Goal: Information Seeking & Learning: Learn about a topic

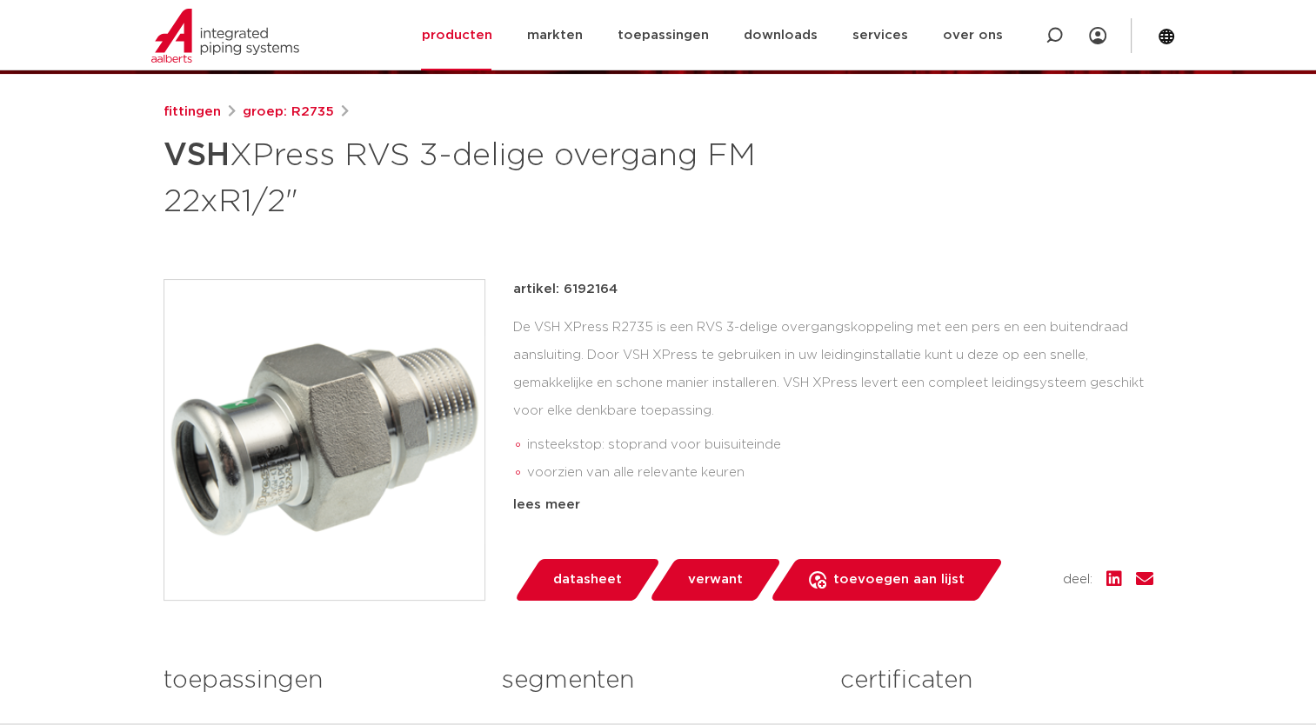
scroll to position [261, 0]
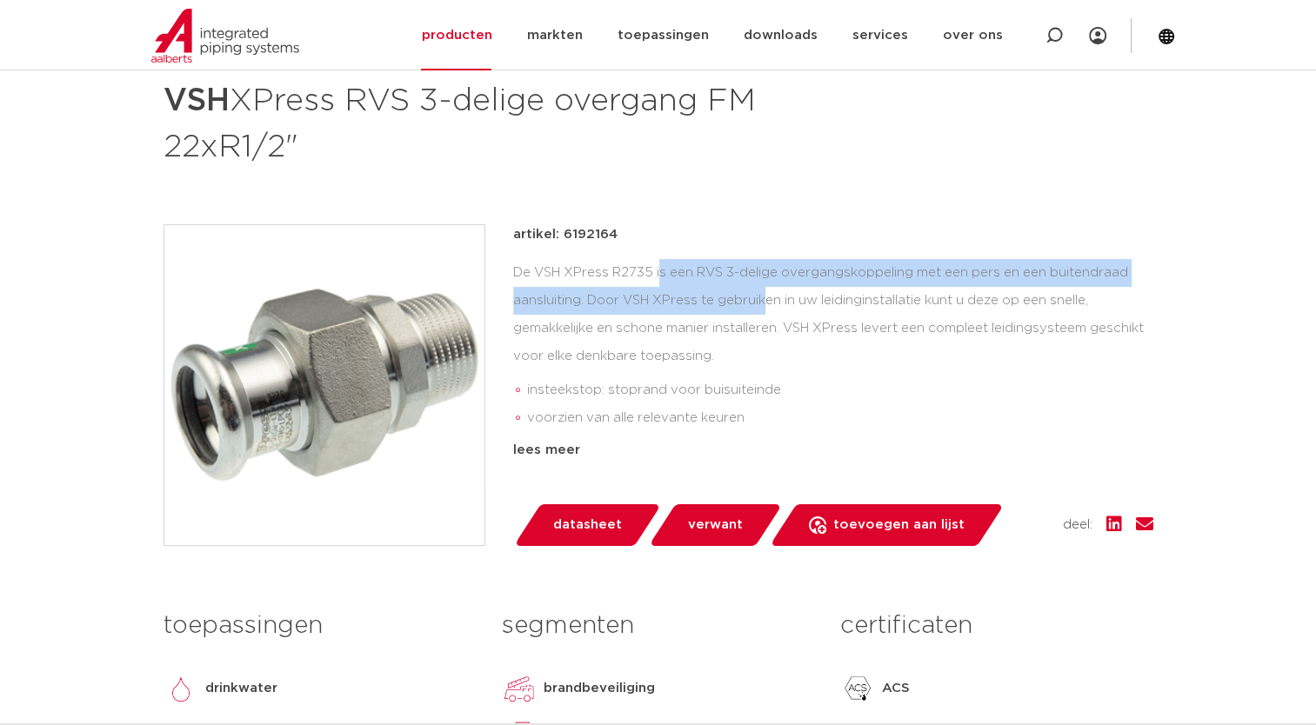
drag, startPoint x: 515, startPoint y: 273, endPoint x: 626, endPoint y: 290, distance: 112.7
click at [626, 290] on div "De VSH XPress R2735 is een RVS 3-delige overgangskoppeling met een pers en een …" at bounding box center [833, 346] width 640 height 174
click at [624, 297] on div "De VSH XPress R2735 is een RVS 3-delige overgangskoppeling met een pers en een …" at bounding box center [833, 346] width 640 height 174
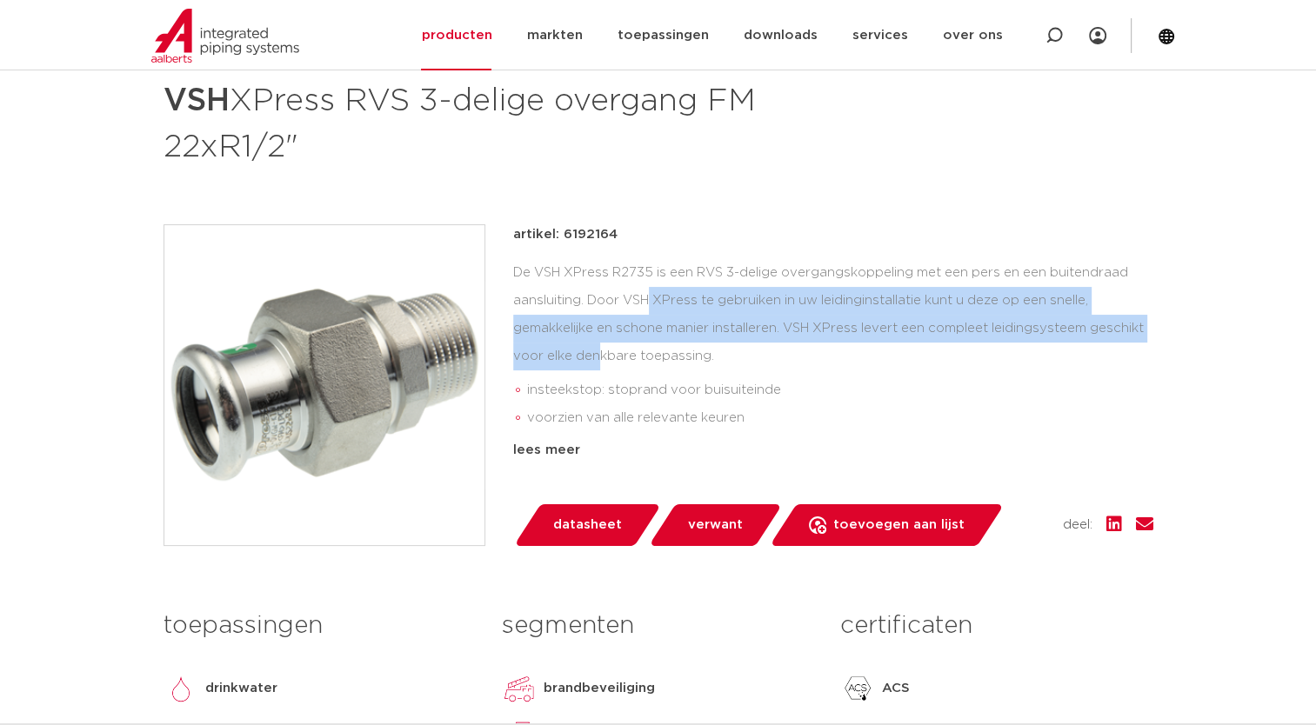
drag, startPoint x: 506, startPoint y: 304, endPoint x: 1103, endPoint y: 322, distance: 596.9
click at [1103, 322] on div "artikel: 6192164 De VSH XPress R2735 is een RVS 3-delige overgangskoppeling met…" at bounding box center [659, 385] width 990 height 322
drag, startPoint x: 1103, startPoint y: 322, endPoint x: 896, endPoint y: 404, distance: 222.5
click at [934, 397] on li "insteekstop: stoprand voor buisuiteinde" at bounding box center [840, 391] width 626 height 28
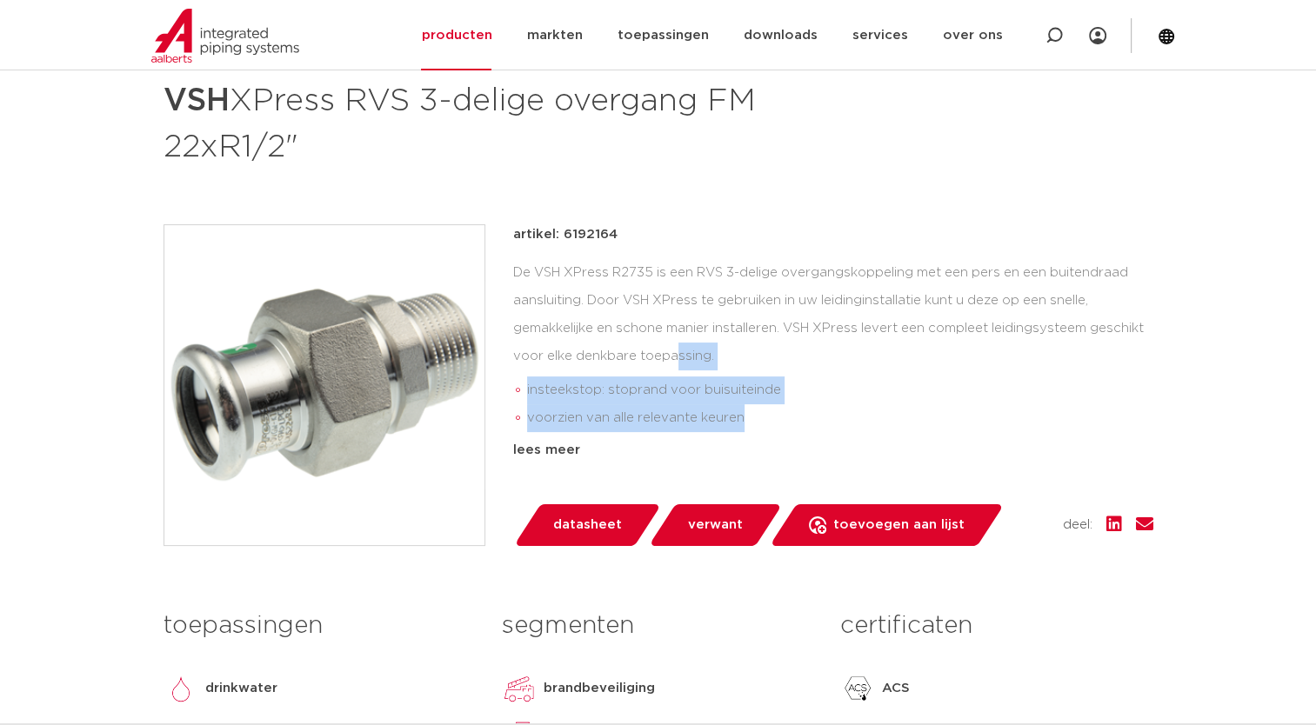
drag, startPoint x: 758, startPoint y: 431, endPoint x: 533, endPoint y: 364, distance: 234.4
click at [533, 364] on div "De VSH XPress R2735 is een RVS 3-delige overgangskoppeling met een pers en een …" at bounding box center [833, 346] width 640 height 174
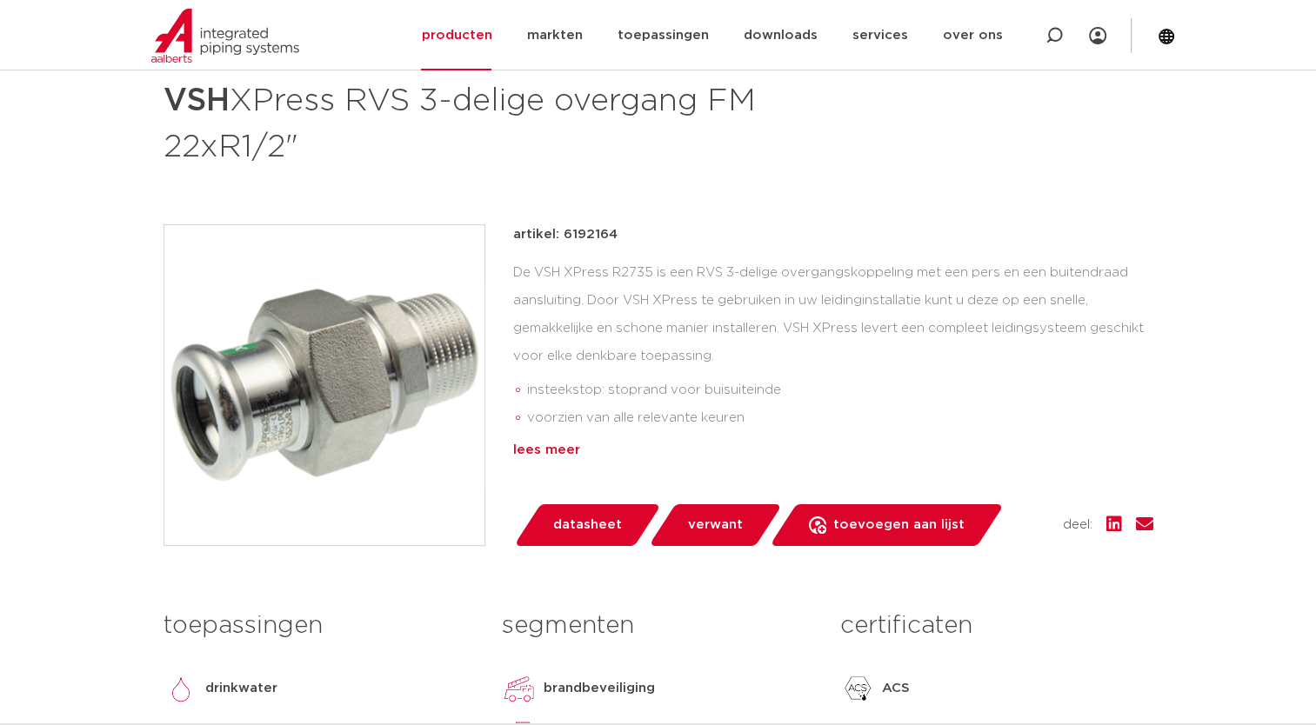
drag, startPoint x: 533, startPoint y: 364, endPoint x: 536, endPoint y: 452, distance: 88.7
click at [536, 452] on div "lees meer" at bounding box center [833, 450] width 640 height 21
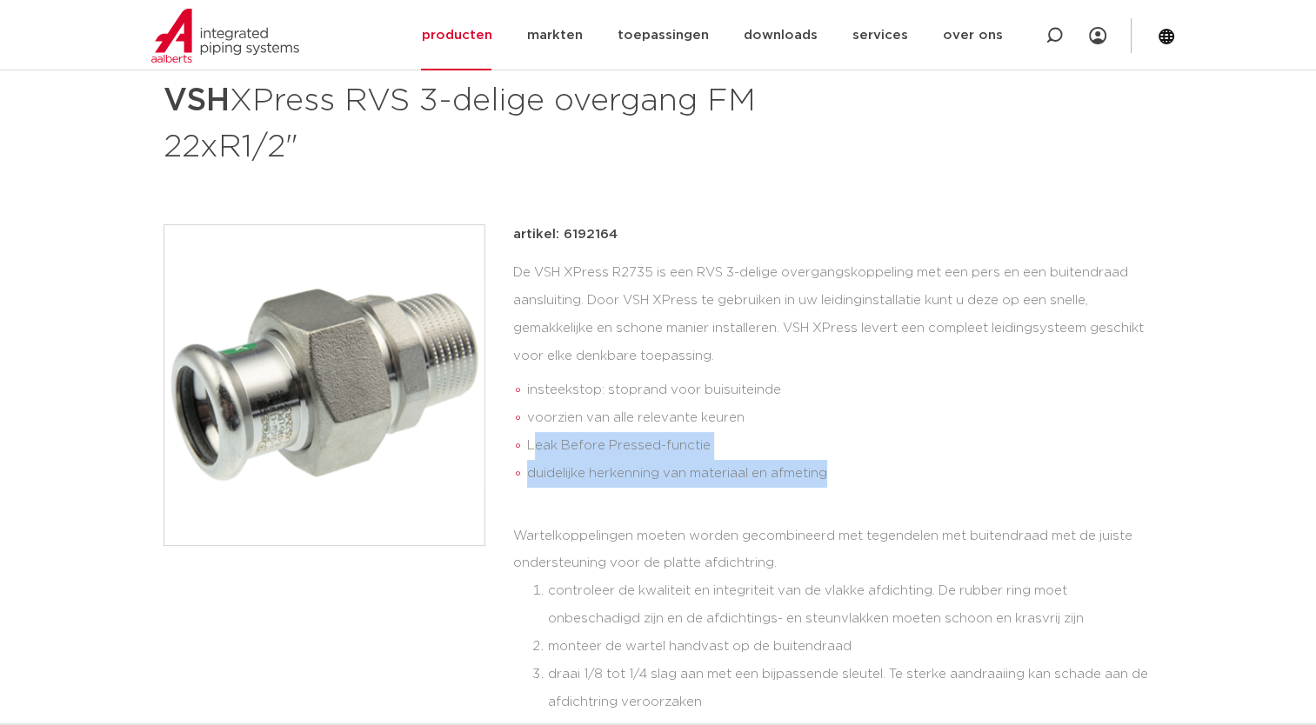
drag, startPoint x: 644, startPoint y: 459, endPoint x: 852, endPoint y: 469, distance: 208.9
click at [852, 469] on ul "insteekstop: stoprand voor buisuiteinde voorzien van alle relevante keuren Leak…" at bounding box center [833, 432] width 640 height 124
click at [852, 469] on li "duidelijke herkenning van materiaal en afmeting" at bounding box center [840, 474] width 626 height 28
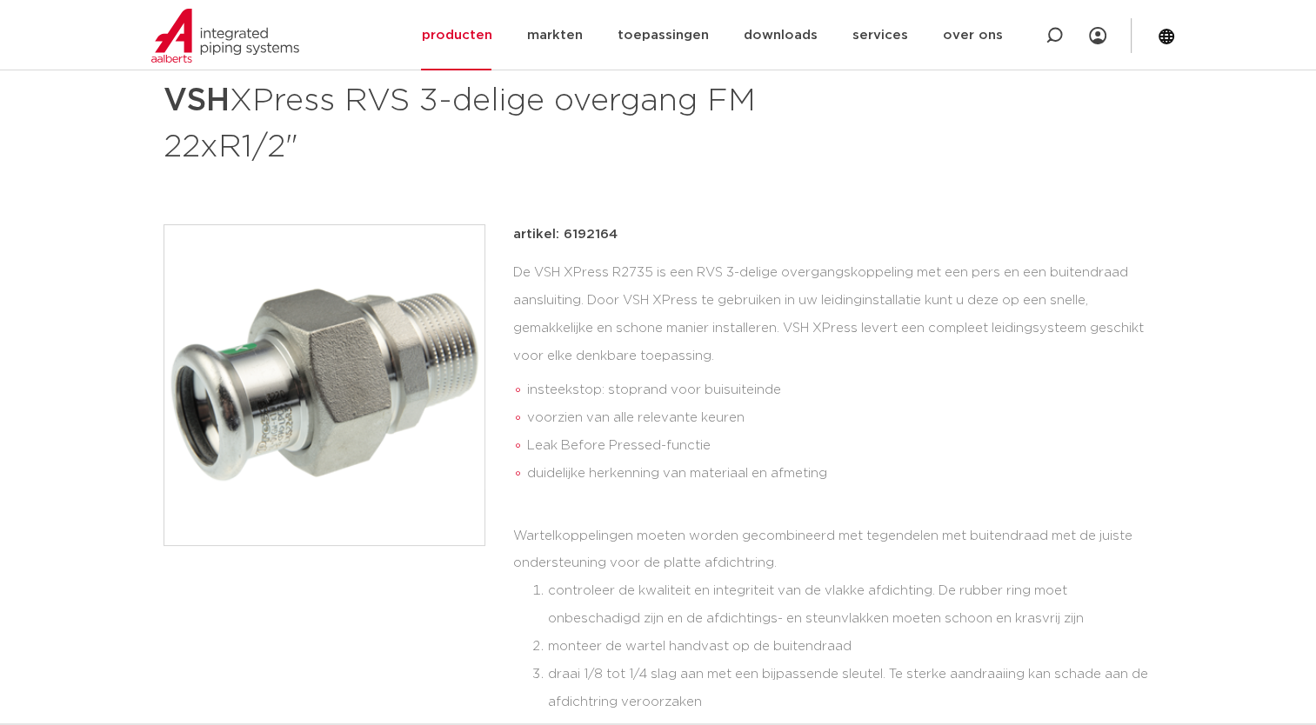
click at [532, 531] on div "De VSH XPress R2735 is een RVS 3-delige overgangskoppeling met een pers en een …" at bounding box center [833, 487] width 640 height 457
drag, startPoint x: 532, startPoint y: 531, endPoint x: 801, endPoint y: 544, distance: 269.1
click at [801, 544] on div "De VSH XPress R2735 is een RVS 3-delige overgangskoppeling met een pers en een …" at bounding box center [833, 487] width 640 height 457
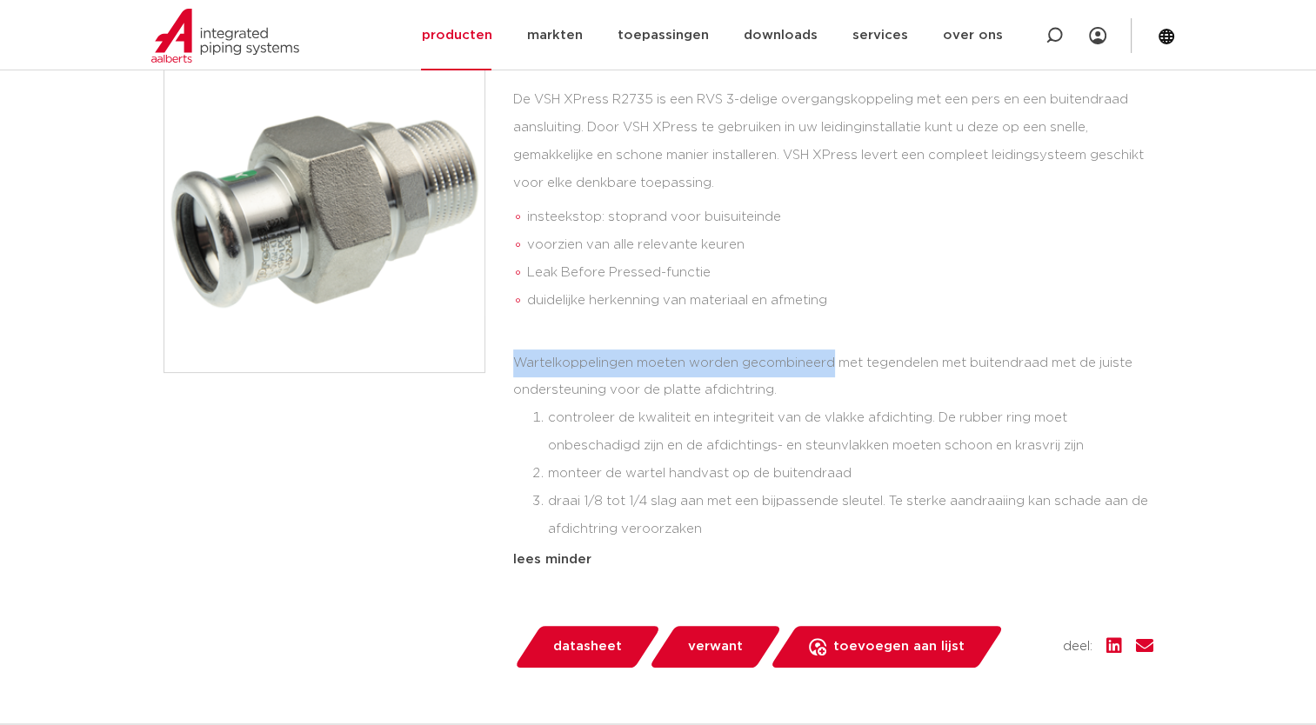
scroll to position [435, 0]
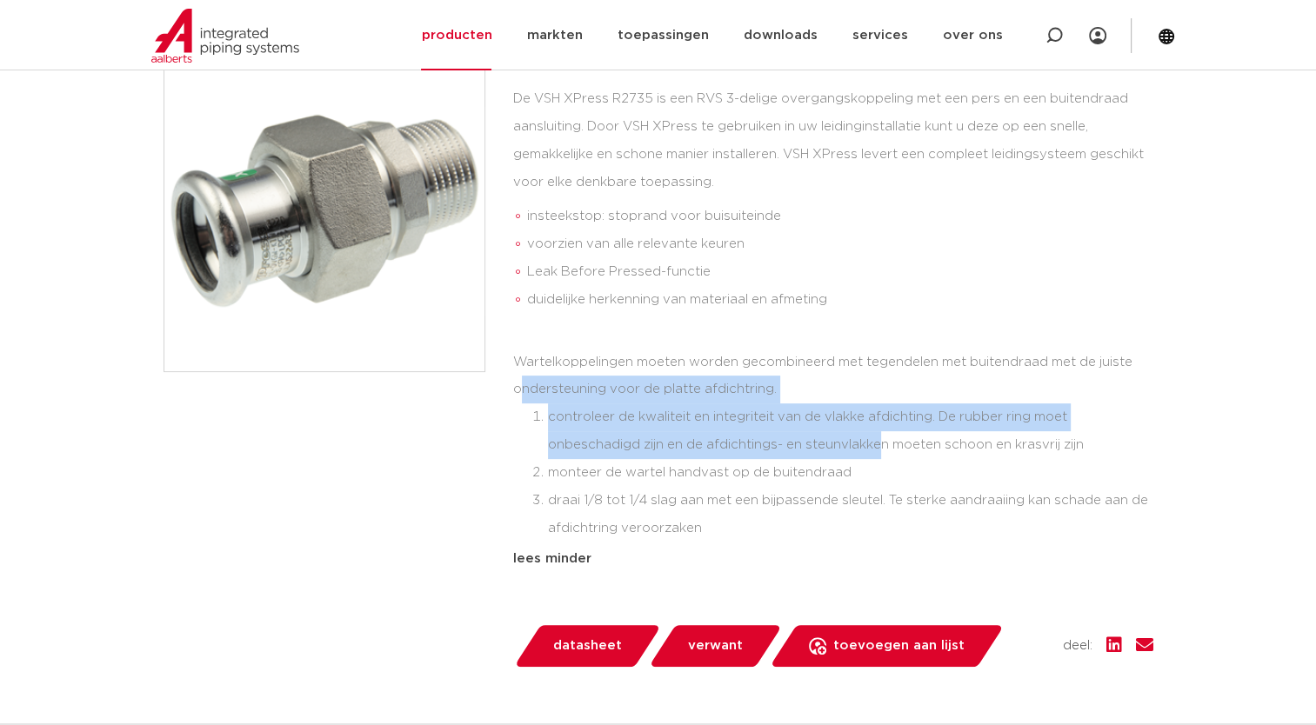
drag, startPoint x: 518, startPoint y: 395, endPoint x: 881, endPoint y: 447, distance: 366.4
click at [881, 447] on div "De VSH XPress R2735 is een RVS 3-delige overgangskoppeling met een pers en een …" at bounding box center [833, 313] width 640 height 457
click at [957, 404] on li "controleer de kwaliteit en integriteit van de vlakke afdichting. De rubber ring…" at bounding box center [850, 432] width 605 height 56
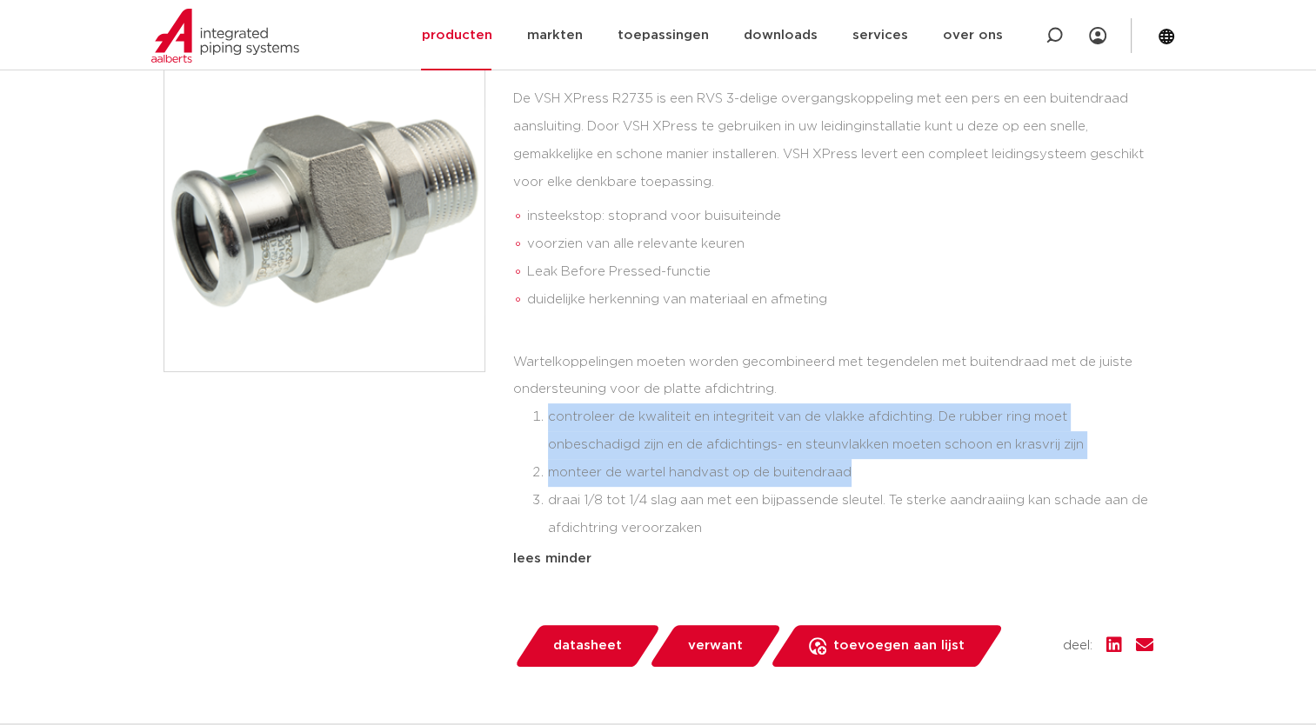
drag, startPoint x: 873, startPoint y: 475, endPoint x: 509, endPoint y: 424, distance: 368.0
click at [509, 424] on div "artikel: 6192164 De VSH XPress R2735 is een RVS 3-delige overgangskoppeling met…" at bounding box center [659, 358] width 990 height 617
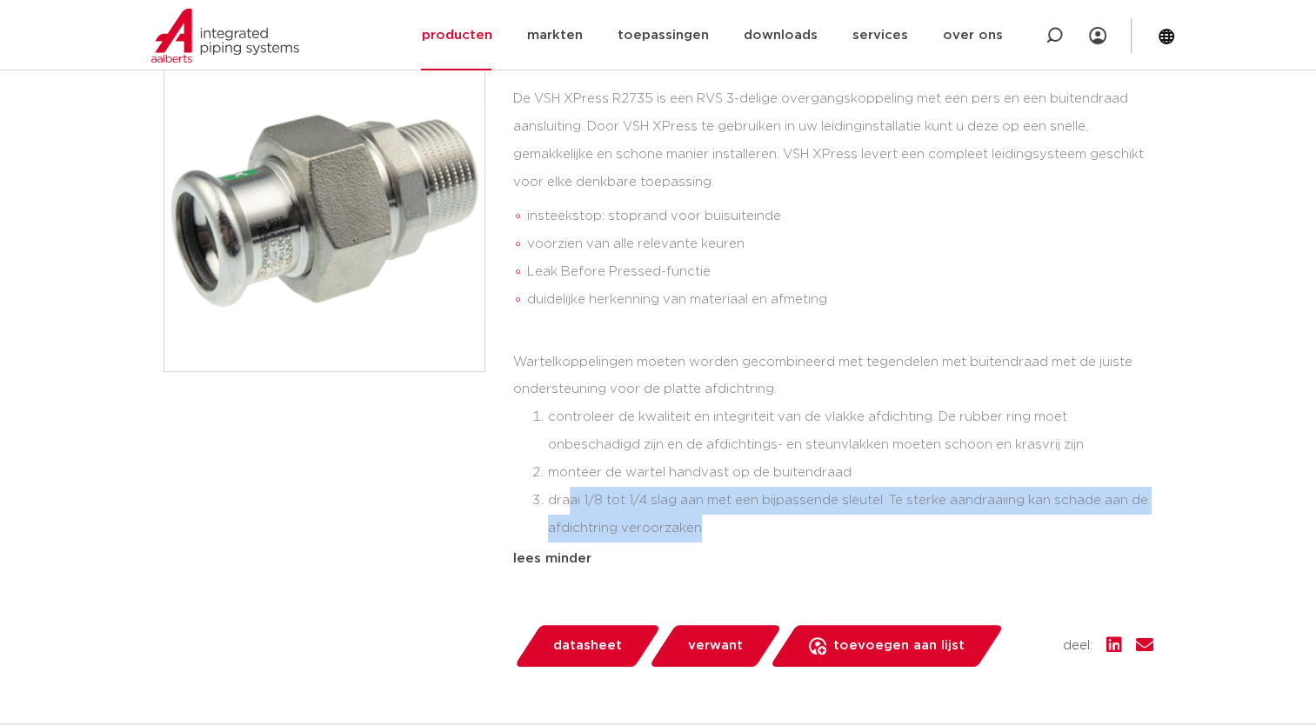
drag, startPoint x: 509, startPoint y: 424, endPoint x: 803, endPoint y: 519, distance: 309.1
click at [803, 519] on li "draai 1/8 tot 1/4 slag aan met een bijpassende sleutel. Te sterke aandraaiing k…" at bounding box center [850, 515] width 605 height 56
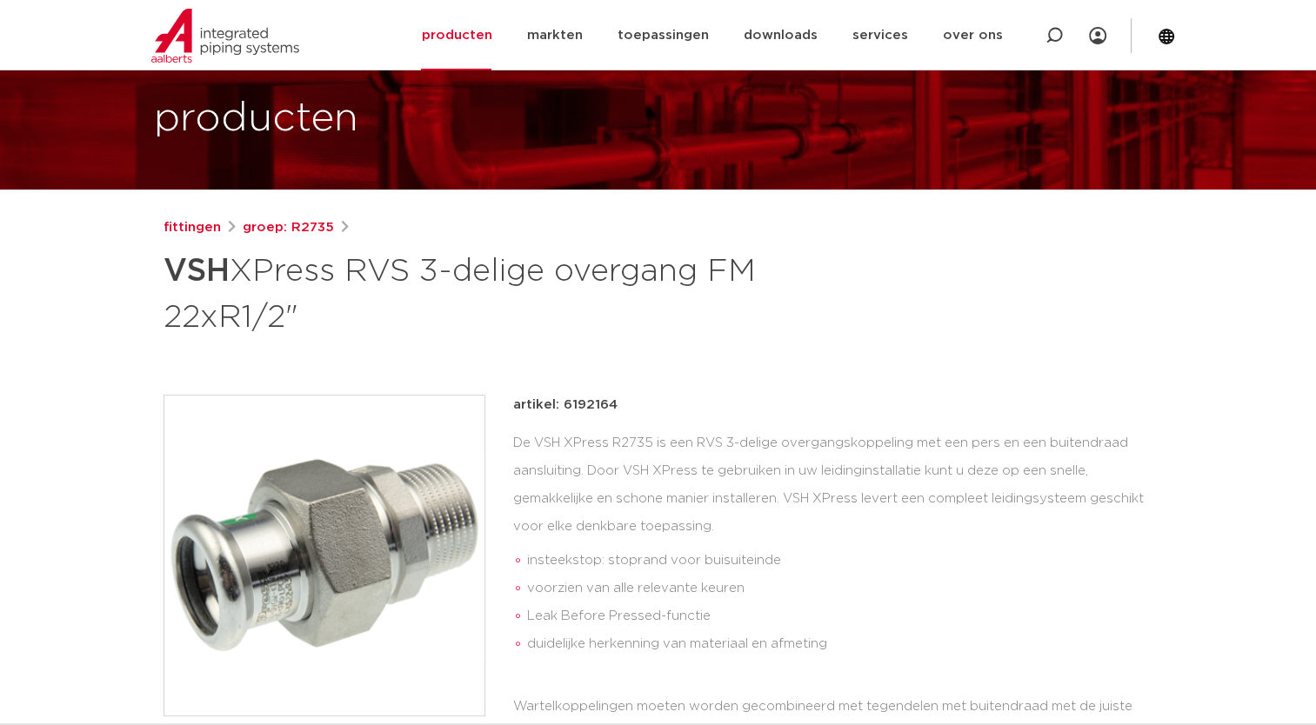
scroll to position [87, 0]
